Goal: Information Seeking & Learning: Learn about a topic

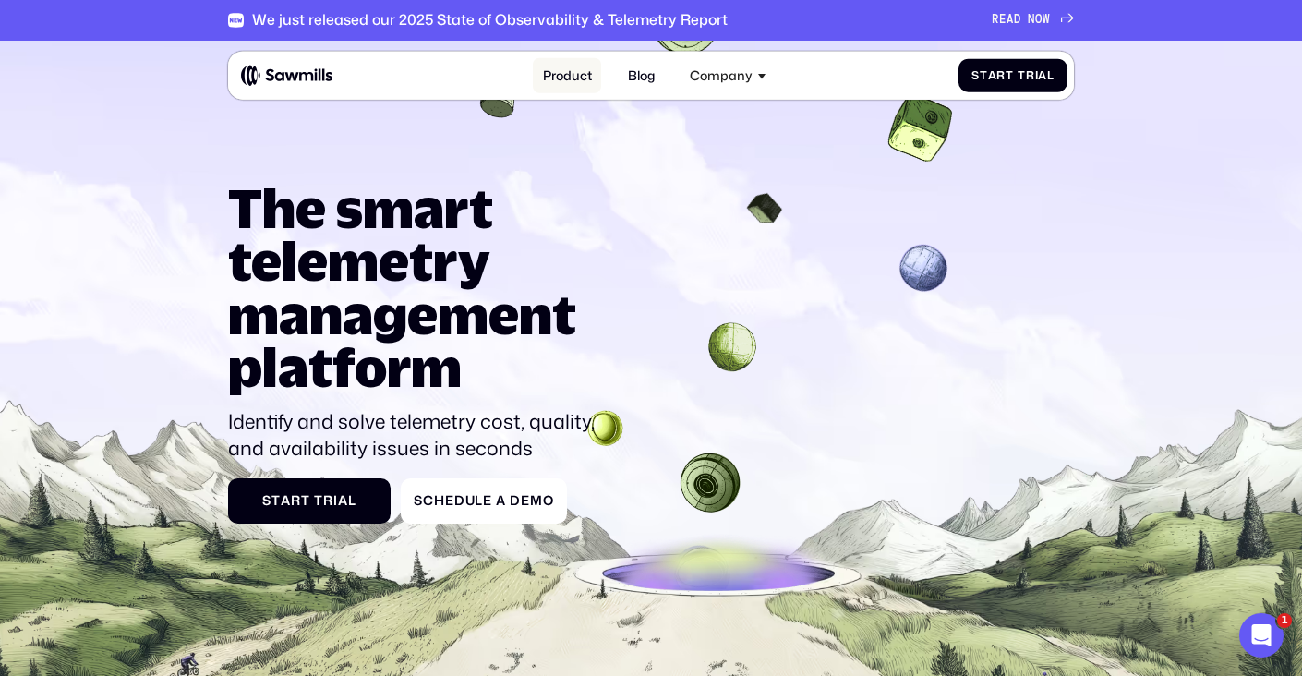
click at [561, 79] on link "Product" at bounding box center [567, 75] width 68 height 35
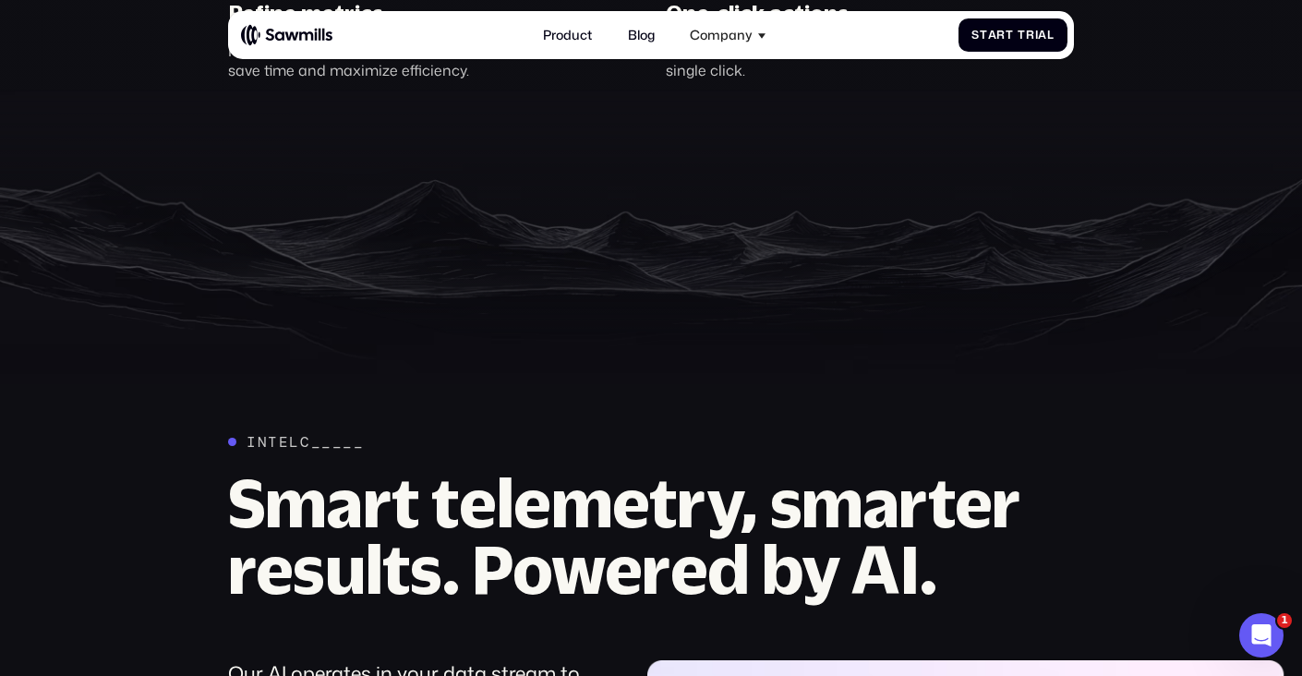
scroll to position [1371, 0]
